Goal: Information Seeking & Learning: Learn about a topic

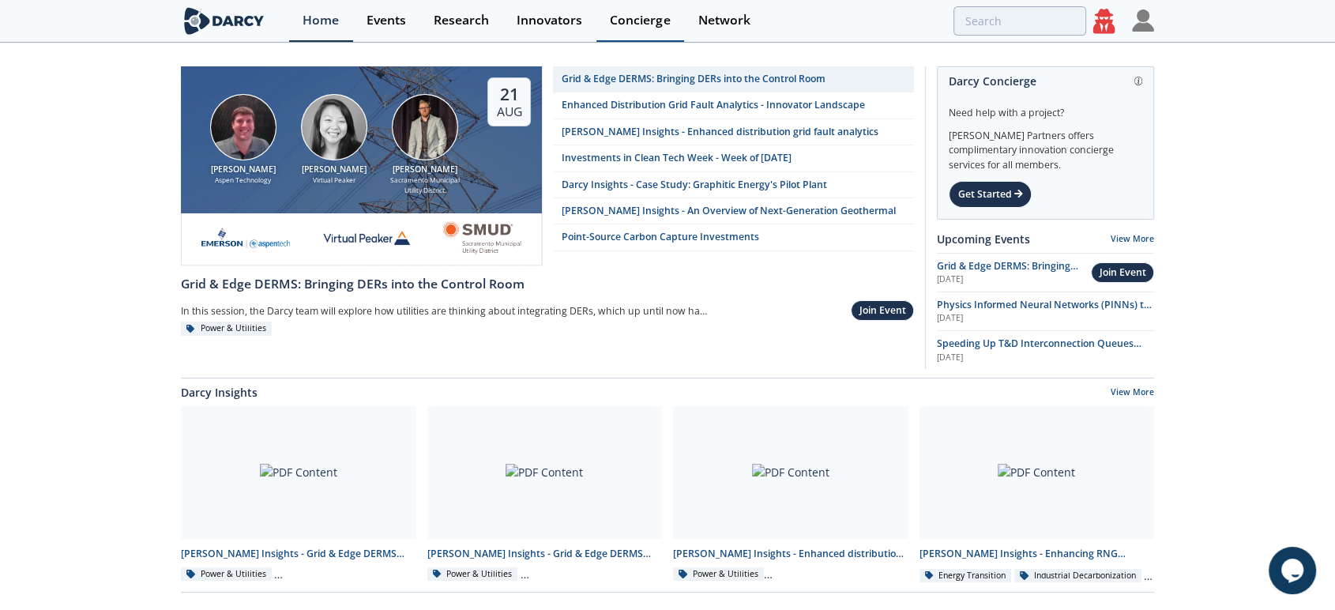
click at [651, 27] on div "Concierge" at bounding box center [640, 20] width 60 height 13
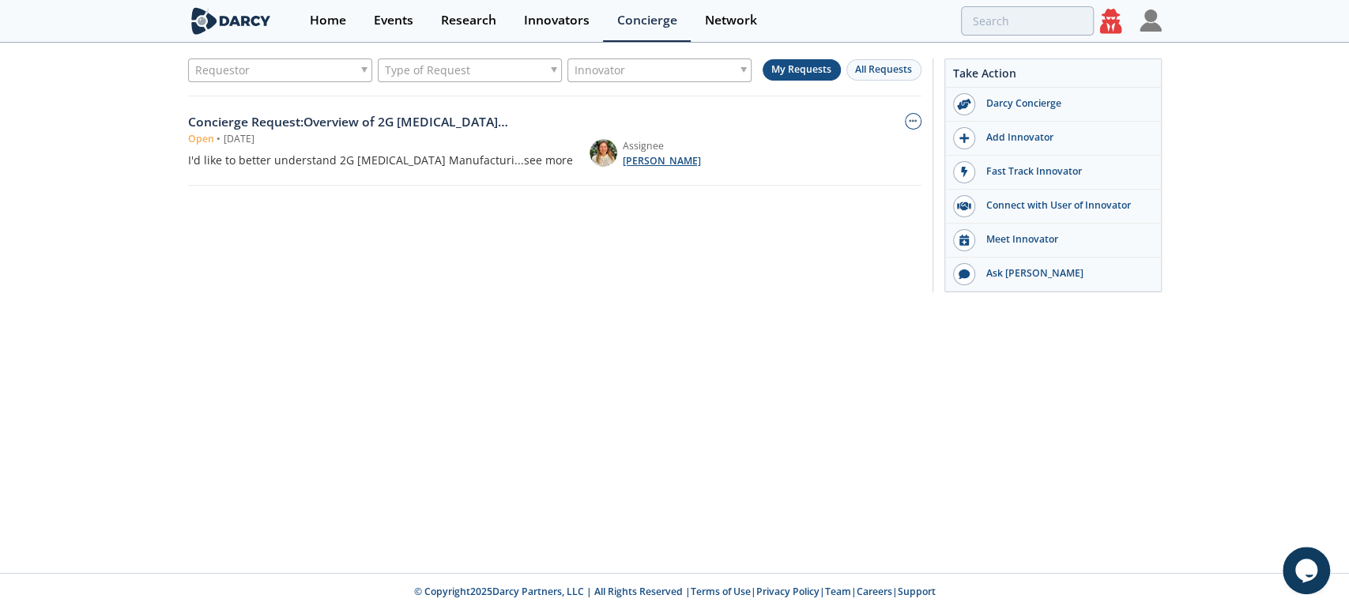
click at [648, 164] on span "[PERSON_NAME]" at bounding box center [662, 161] width 78 height 14
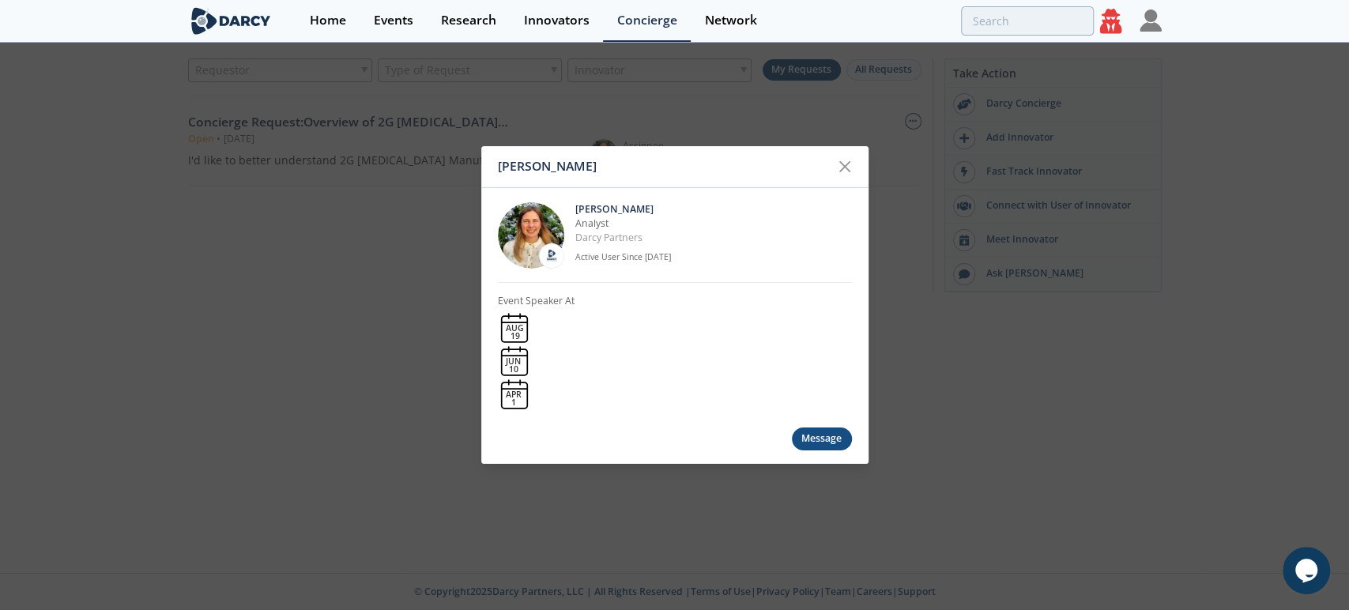
click at [373, 301] on div "[PERSON_NAME] [PERSON_NAME] Analyst [PERSON_NAME] Partners Active User Since [D…" at bounding box center [674, 305] width 1349 height 610
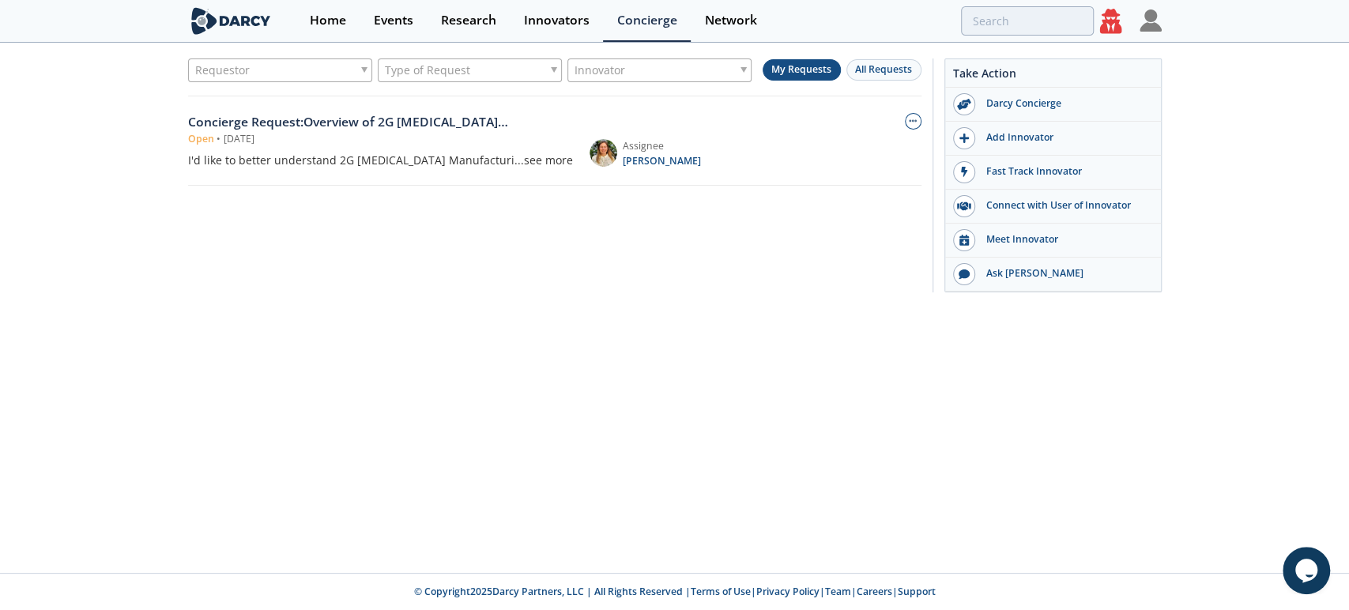
drag, startPoint x: 351, startPoint y: 118, endPoint x: 367, endPoint y: 112, distance: 16.7
click at [353, 117] on div "Concierge Request : Overview of 2G [MEDICAL_DATA] Manufacturing" at bounding box center [380, 122] width 385 height 19
click at [1115, 21] on icon at bounding box center [1111, 21] width 22 height 24
